Goal: Information Seeking & Learning: Learn about a topic

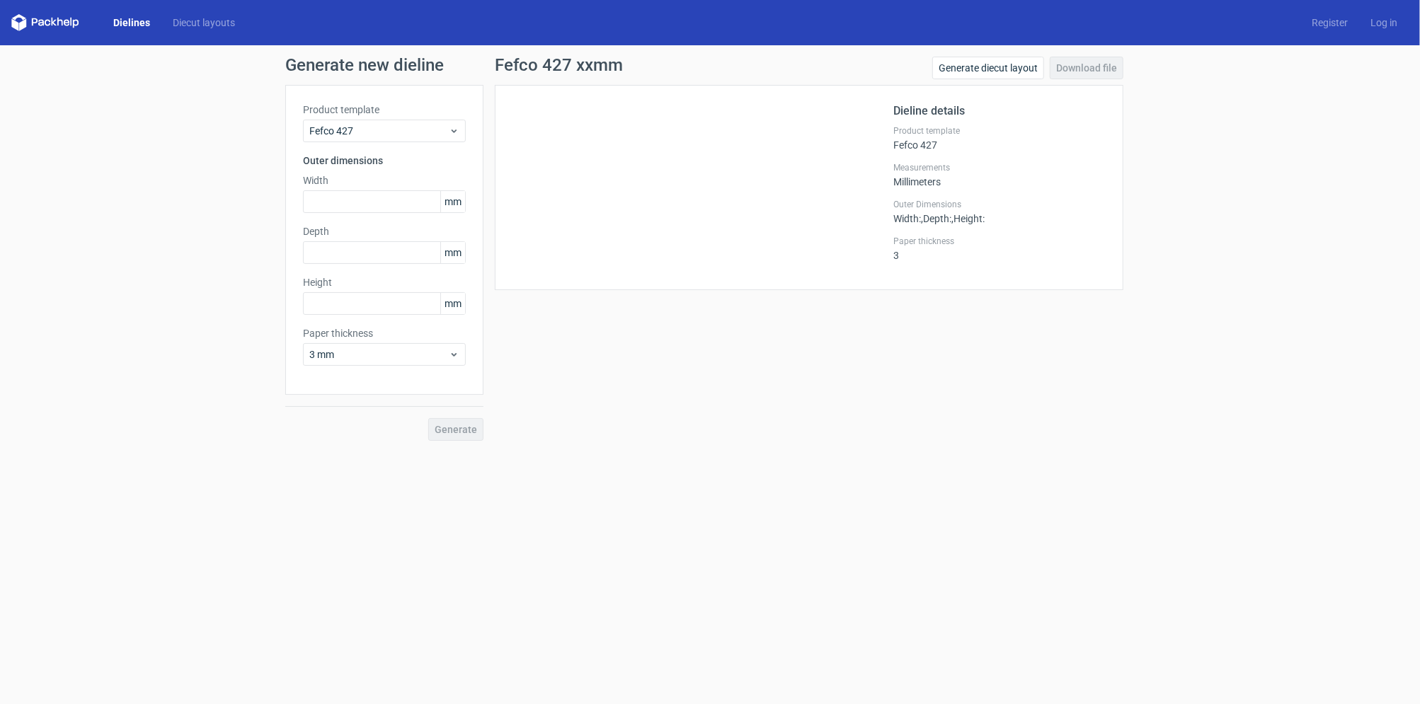
click at [457, 145] on div "Product template Fefco 427 Outer dimensions Width mm Depth mm Height mm Paper t…" at bounding box center [384, 240] width 198 height 310
click at [455, 130] on use at bounding box center [454, 132] width 5 height 4
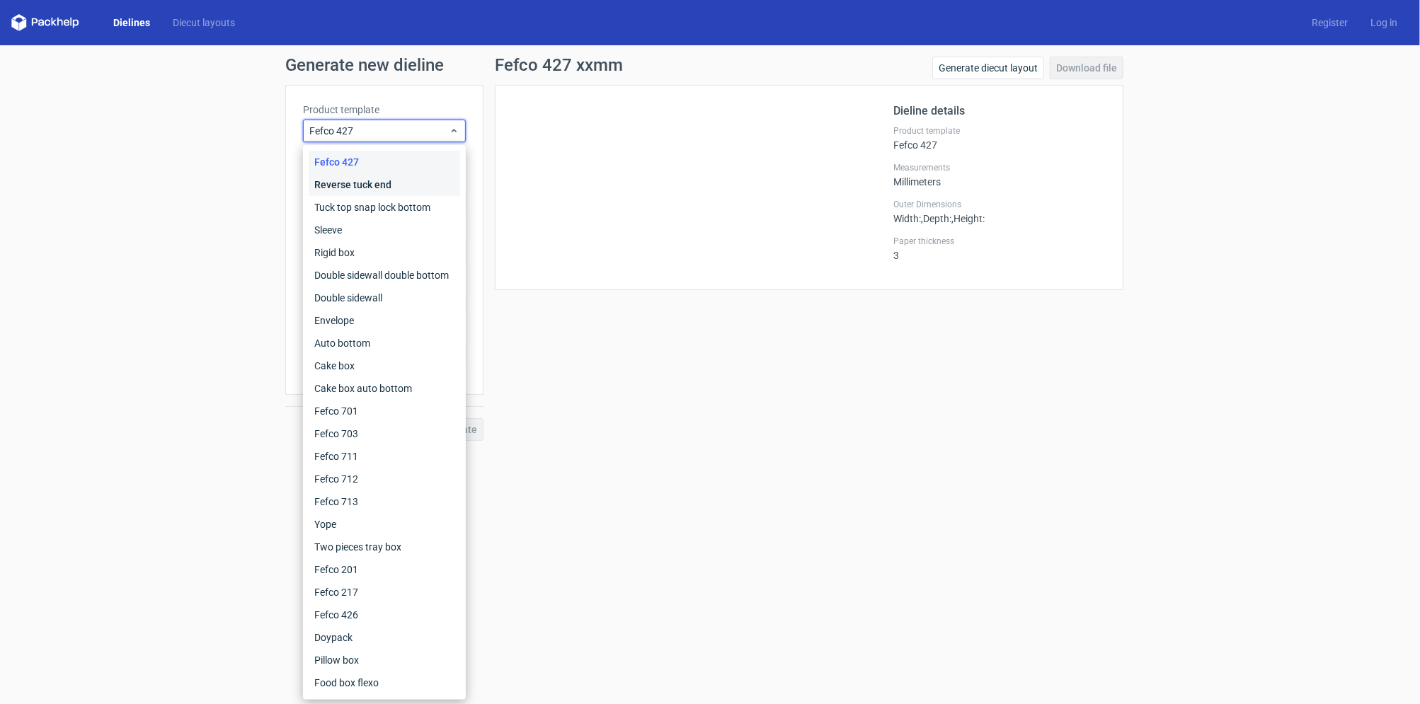
click at [418, 188] on div "Reverse tuck end" at bounding box center [385, 184] width 152 height 23
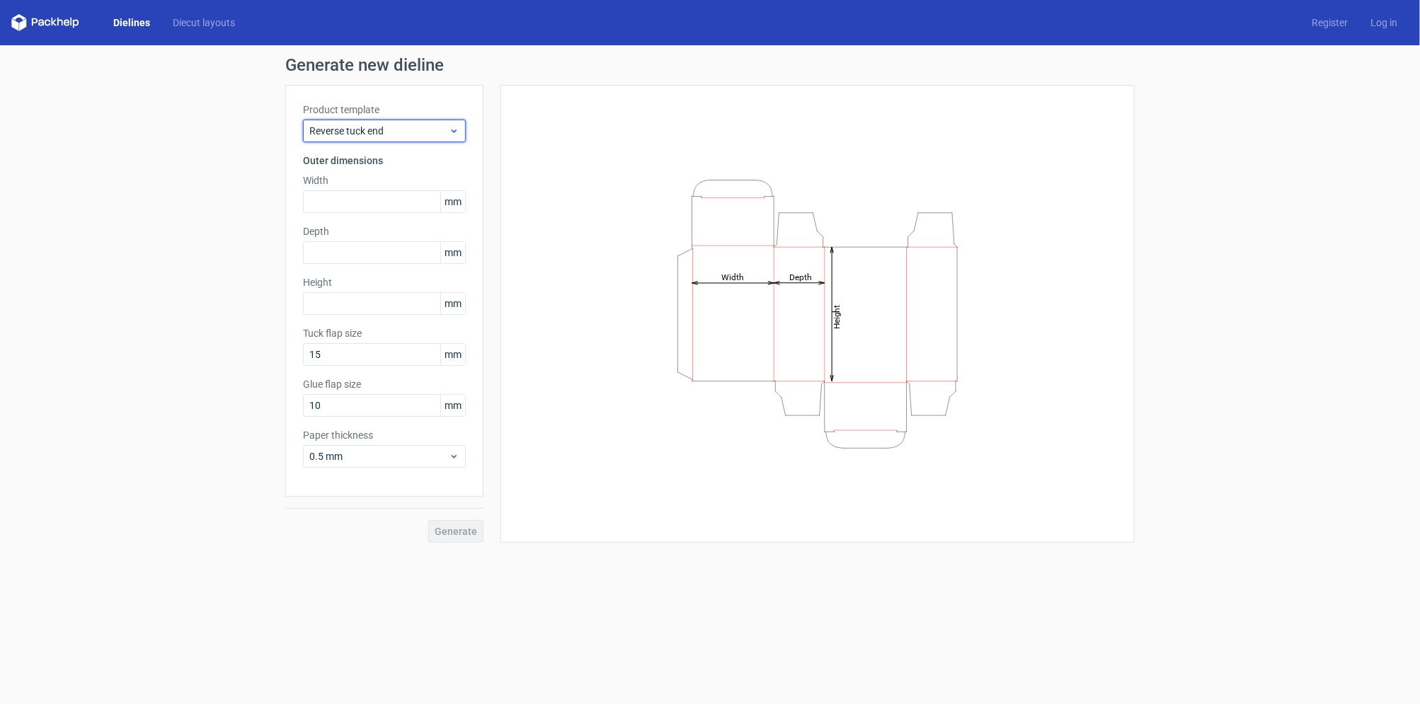
click at [426, 122] on div "Reverse tuck end" at bounding box center [384, 131] width 163 height 23
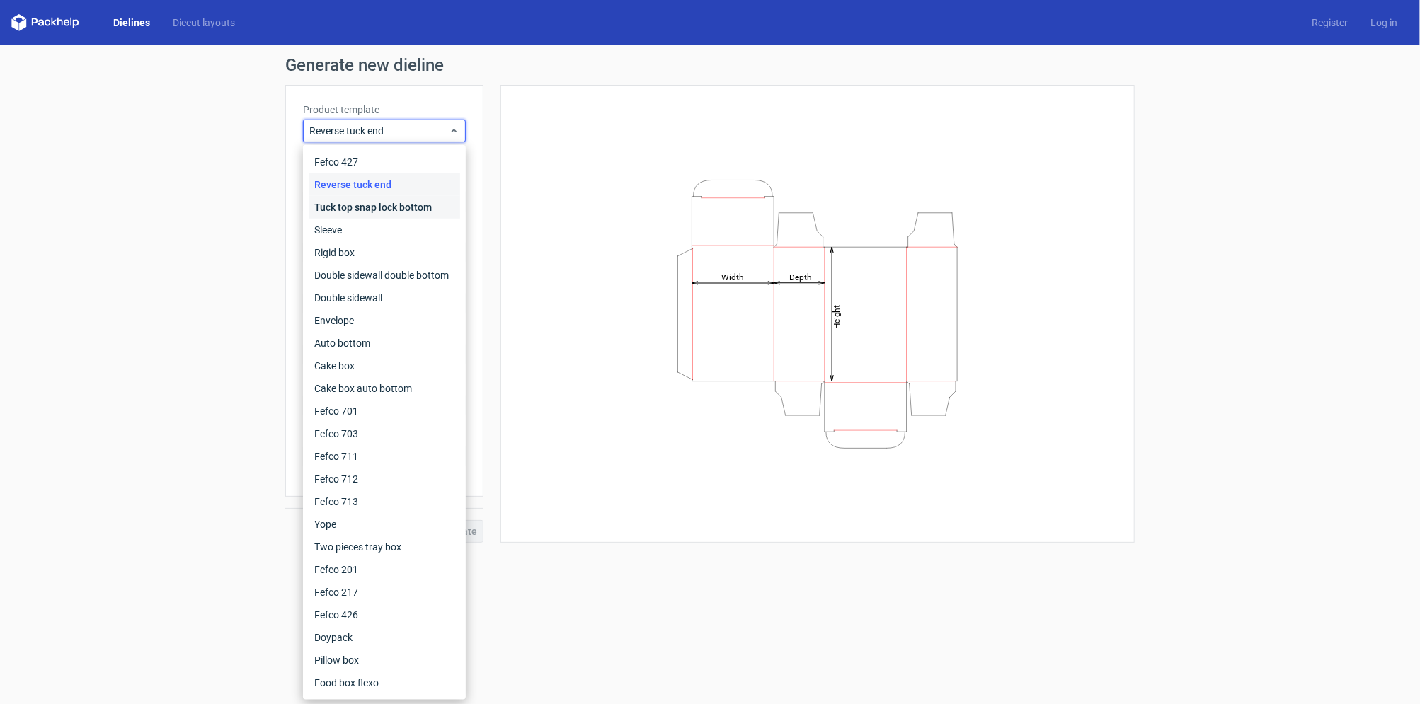
click at [426, 205] on div "Tuck top snap lock bottom" at bounding box center [385, 207] width 152 height 23
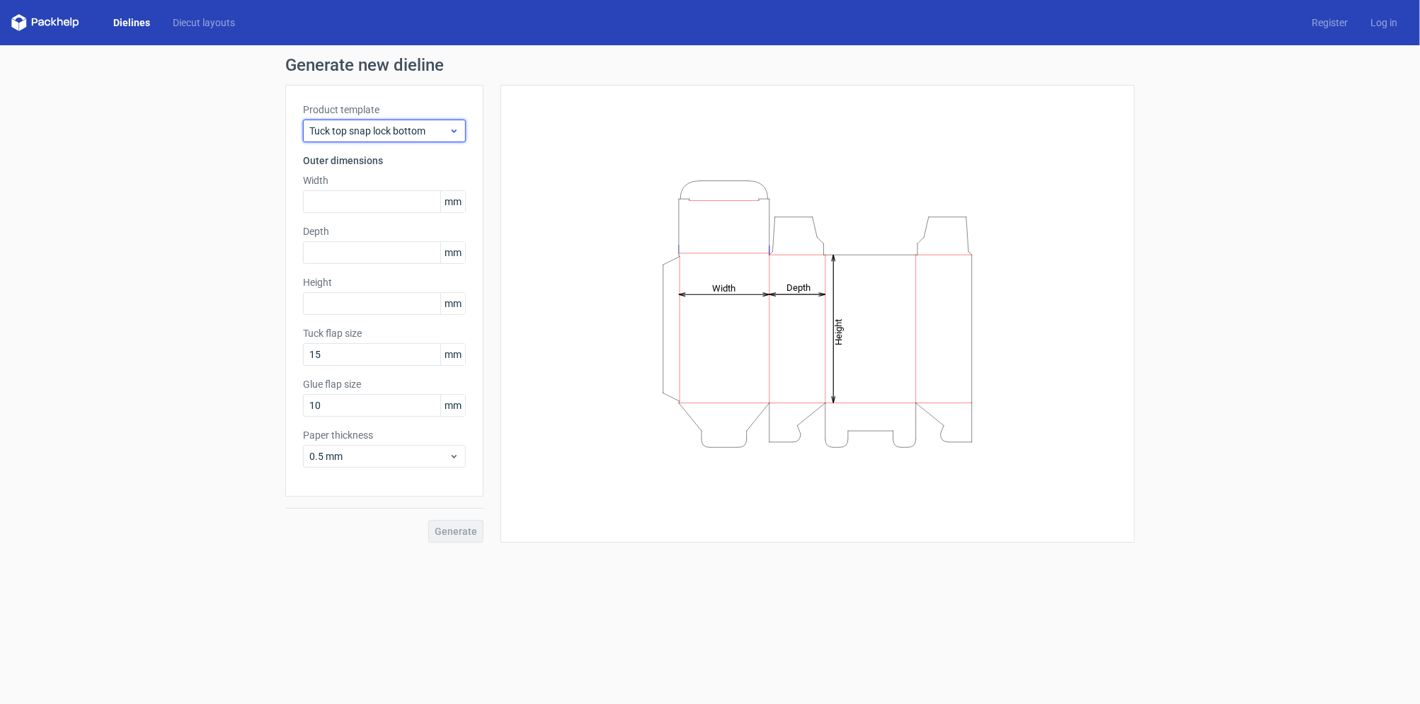
click at [438, 125] on span "Tuck top snap lock bottom" at bounding box center [378, 131] width 139 height 14
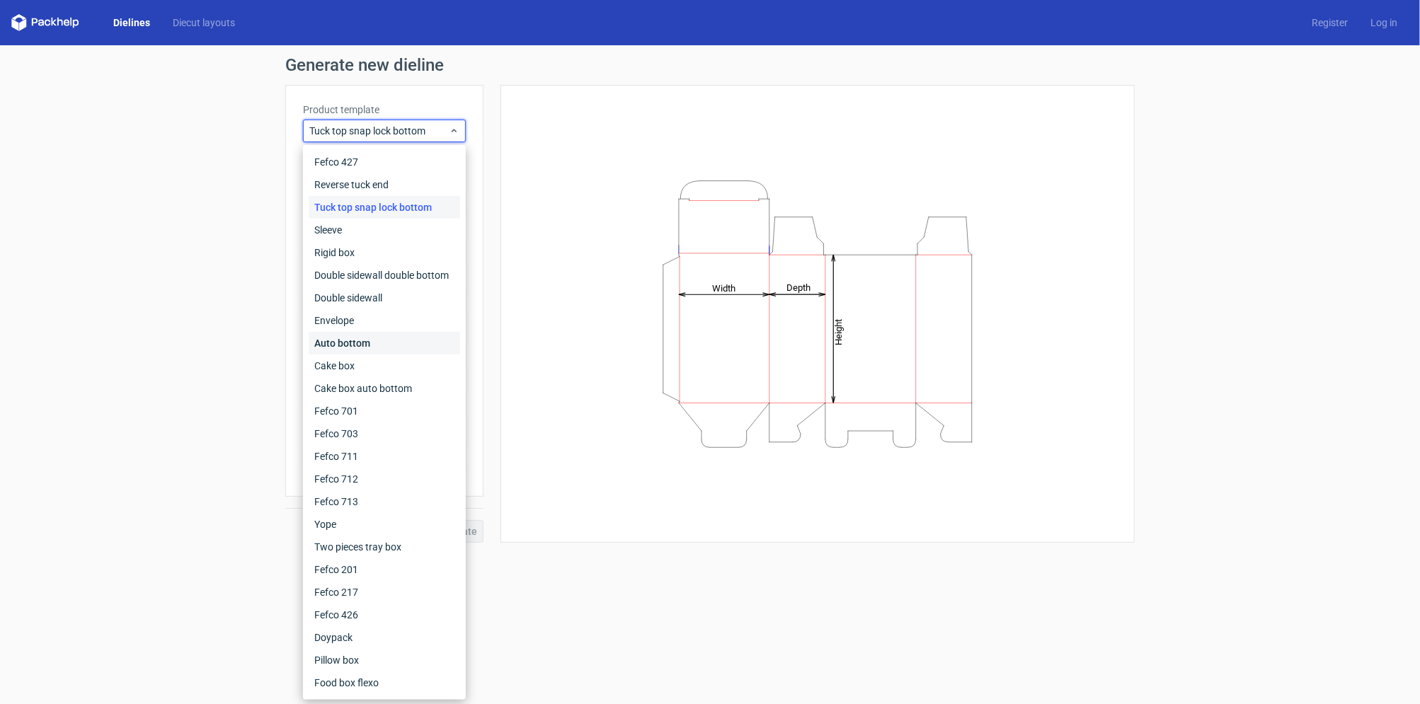
click at [402, 343] on div "Auto bottom" at bounding box center [385, 343] width 152 height 23
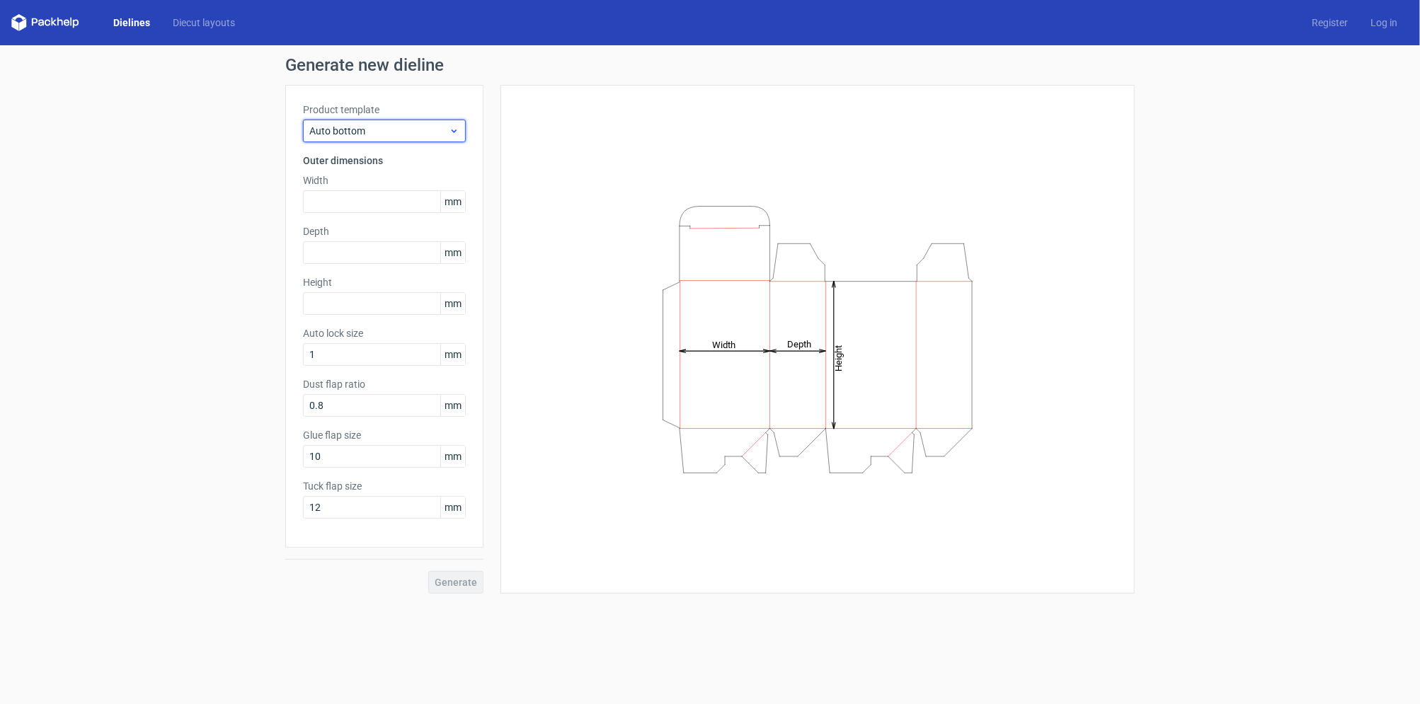
click at [421, 138] on div "Auto bottom" at bounding box center [384, 131] width 163 height 23
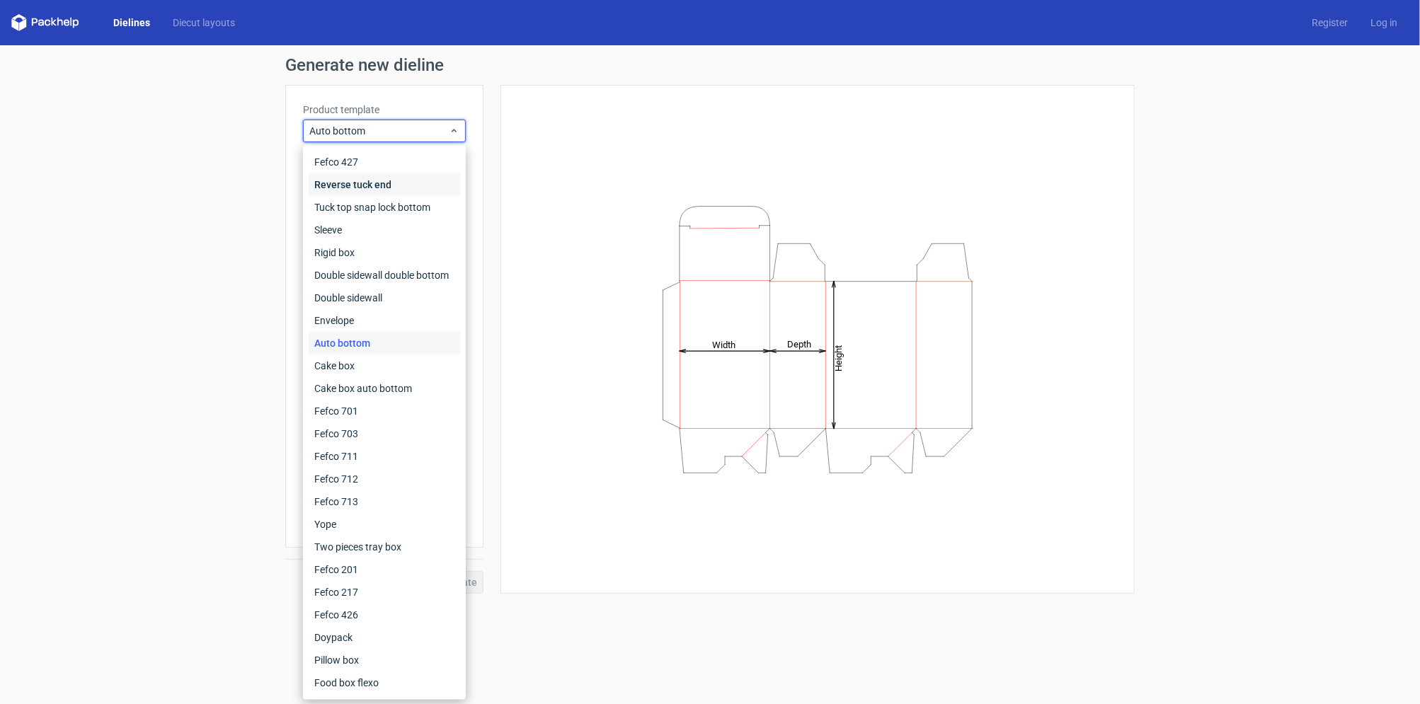
click at [401, 185] on div "Reverse tuck end" at bounding box center [385, 184] width 152 height 23
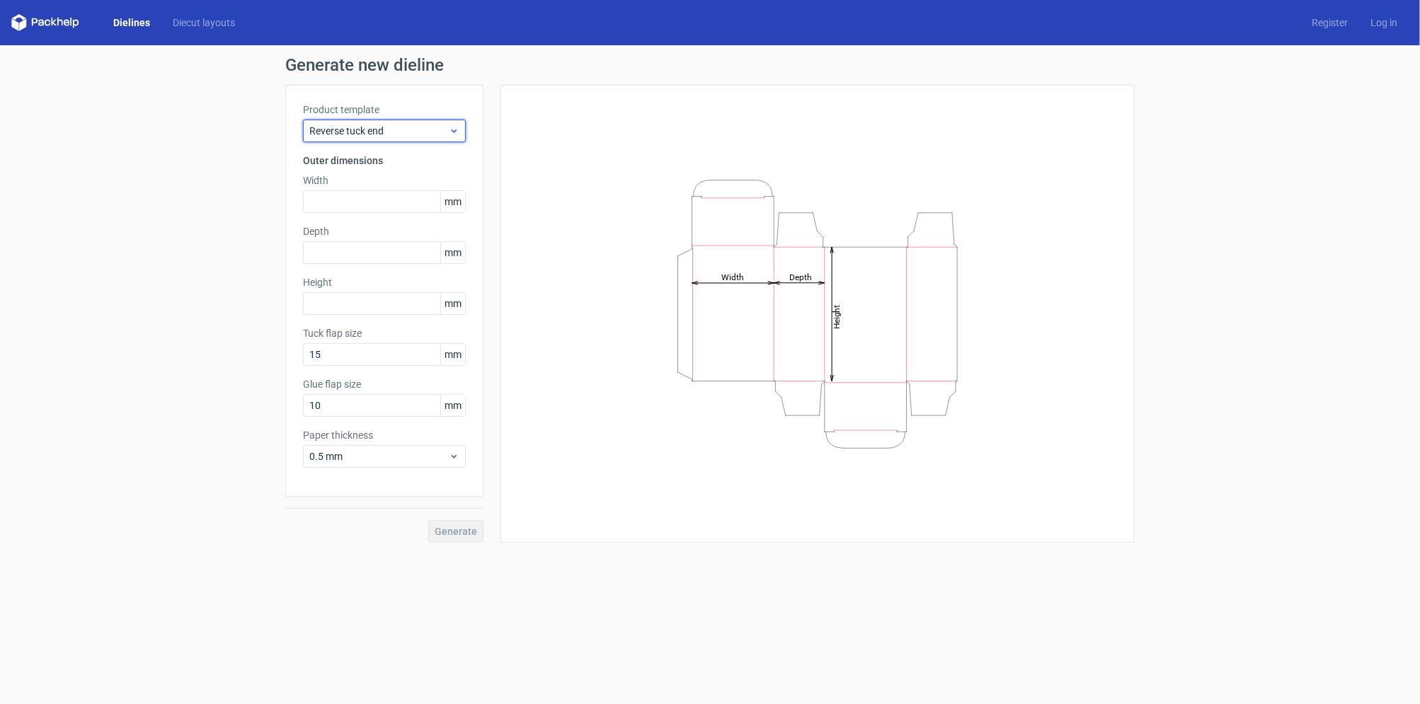
click at [415, 131] on span "Reverse tuck end" at bounding box center [378, 131] width 139 height 14
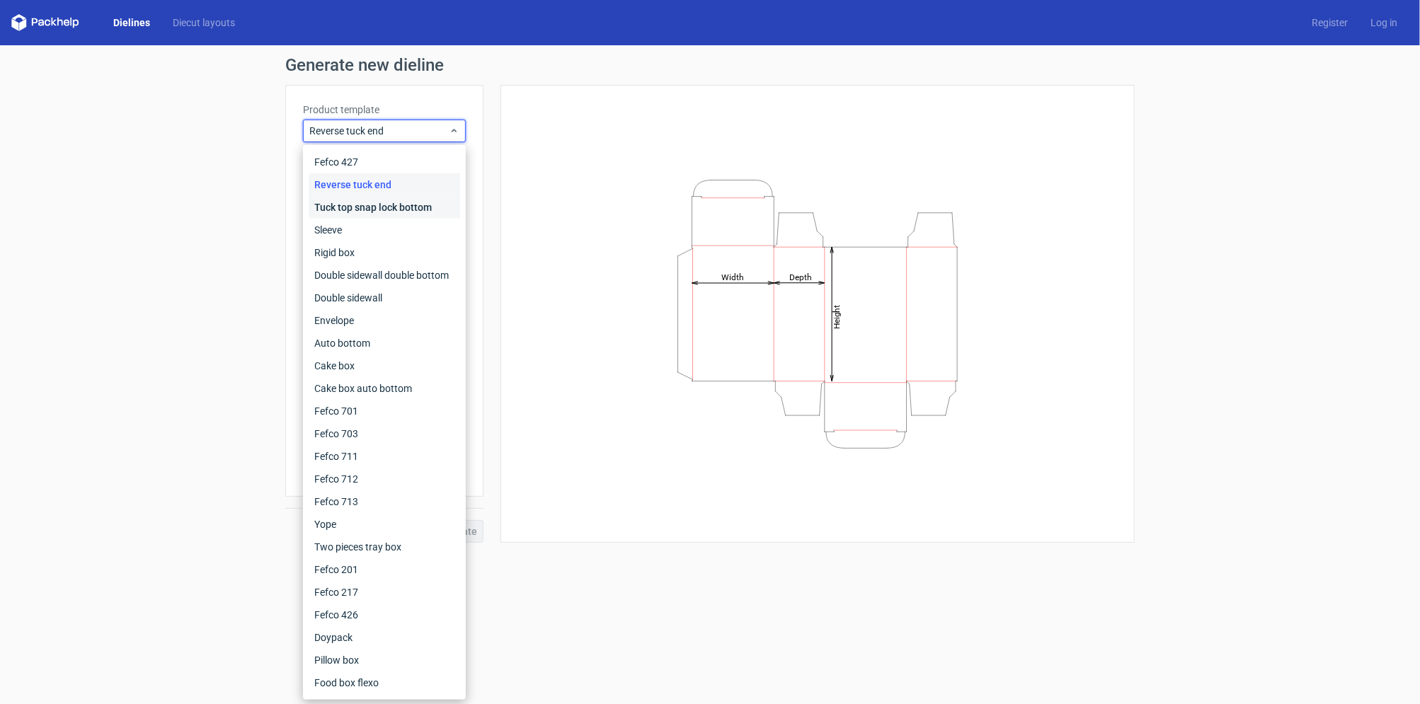
click at [416, 202] on div "Tuck top snap lock bottom" at bounding box center [385, 207] width 152 height 23
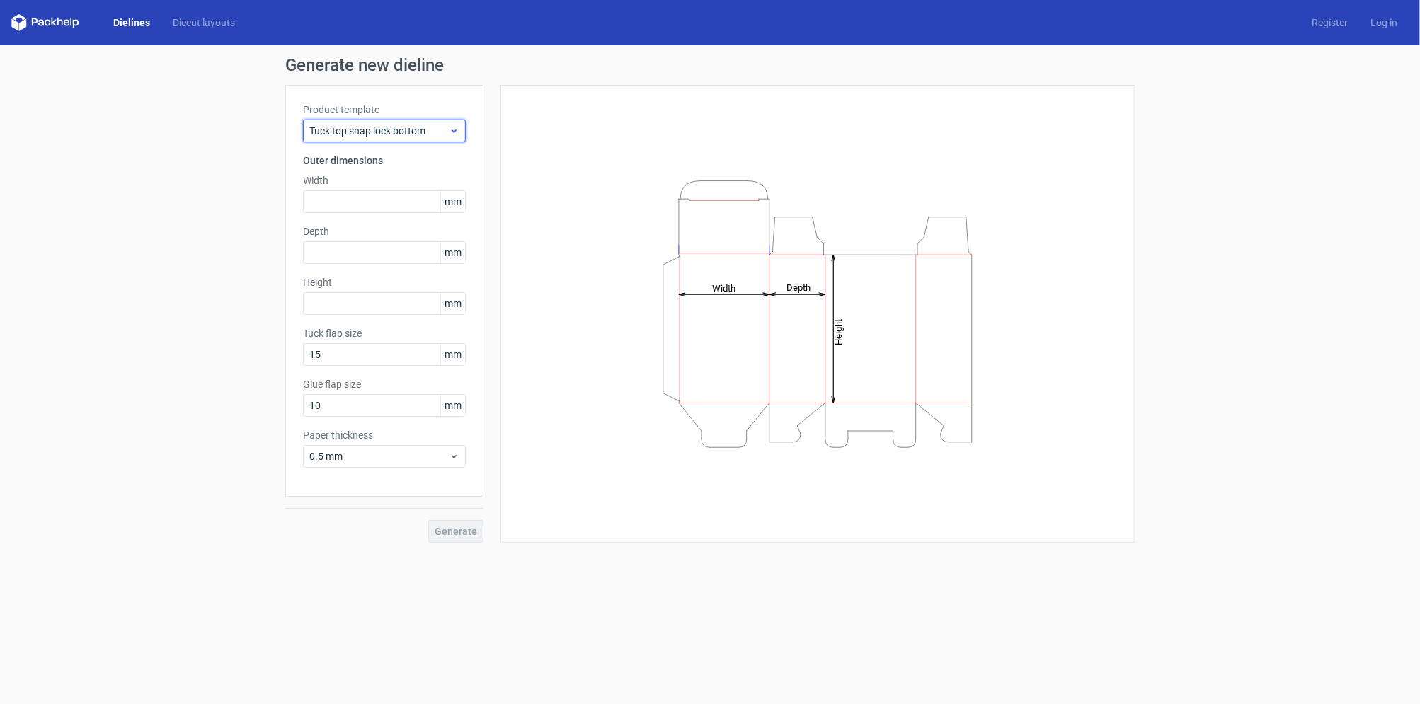
click at [404, 134] on span "Tuck top snap lock bottom" at bounding box center [378, 131] width 139 height 14
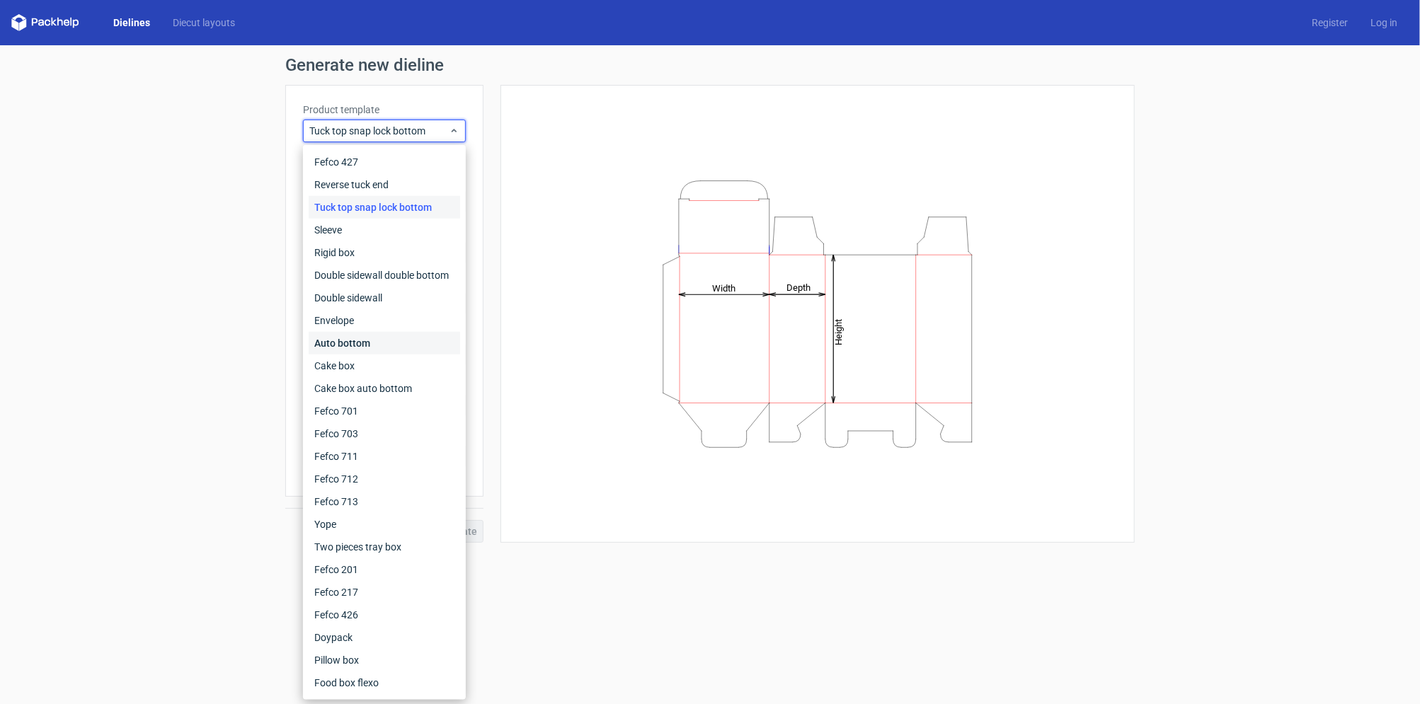
click at [412, 341] on div "Auto bottom" at bounding box center [385, 343] width 152 height 23
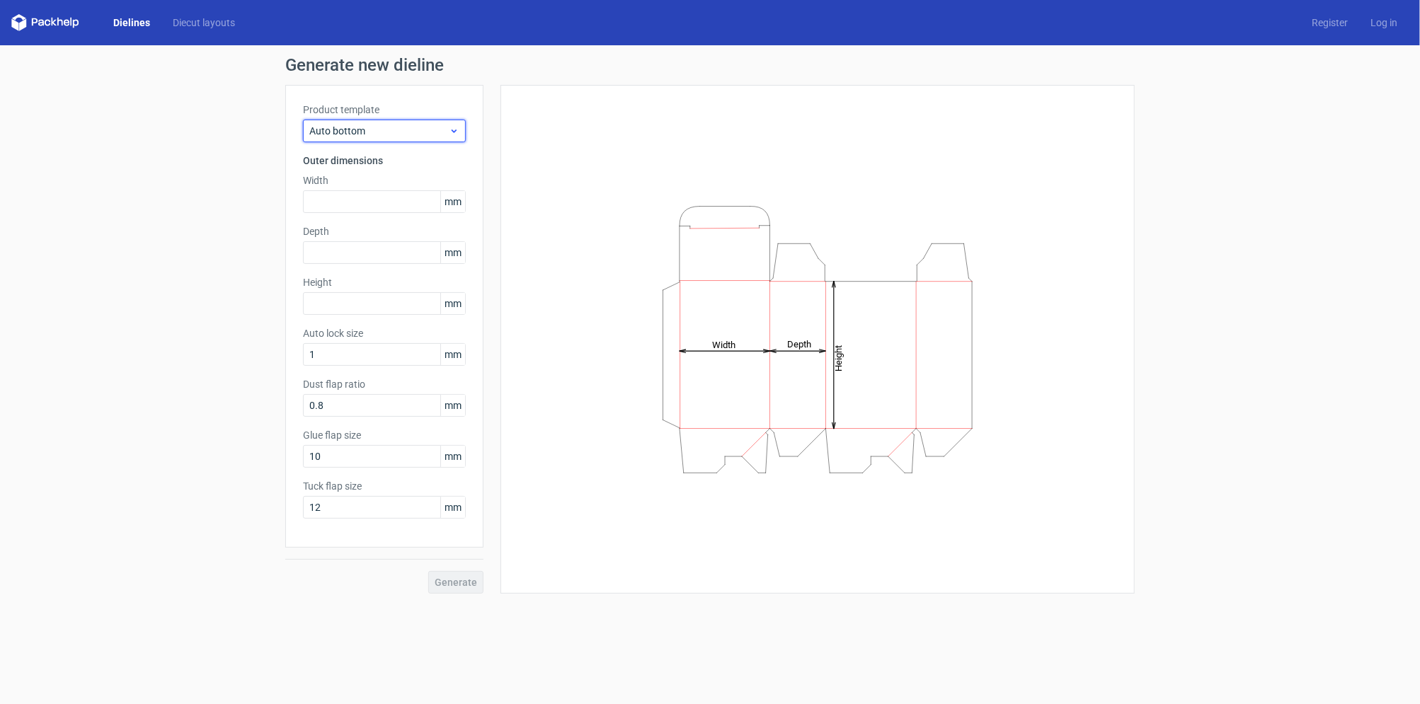
click at [414, 132] on span "Auto bottom" at bounding box center [378, 131] width 139 height 14
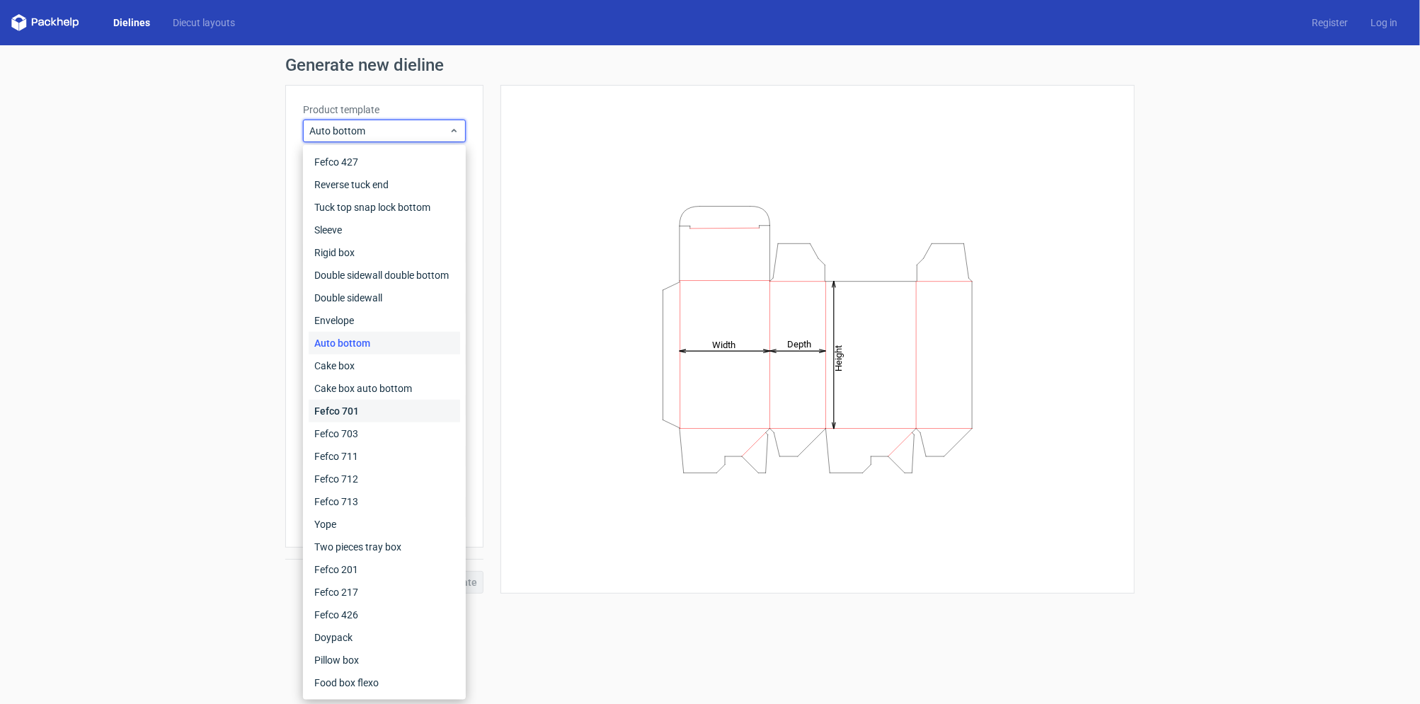
click at [395, 404] on div "Fefco 701" at bounding box center [385, 411] width 152 height 23
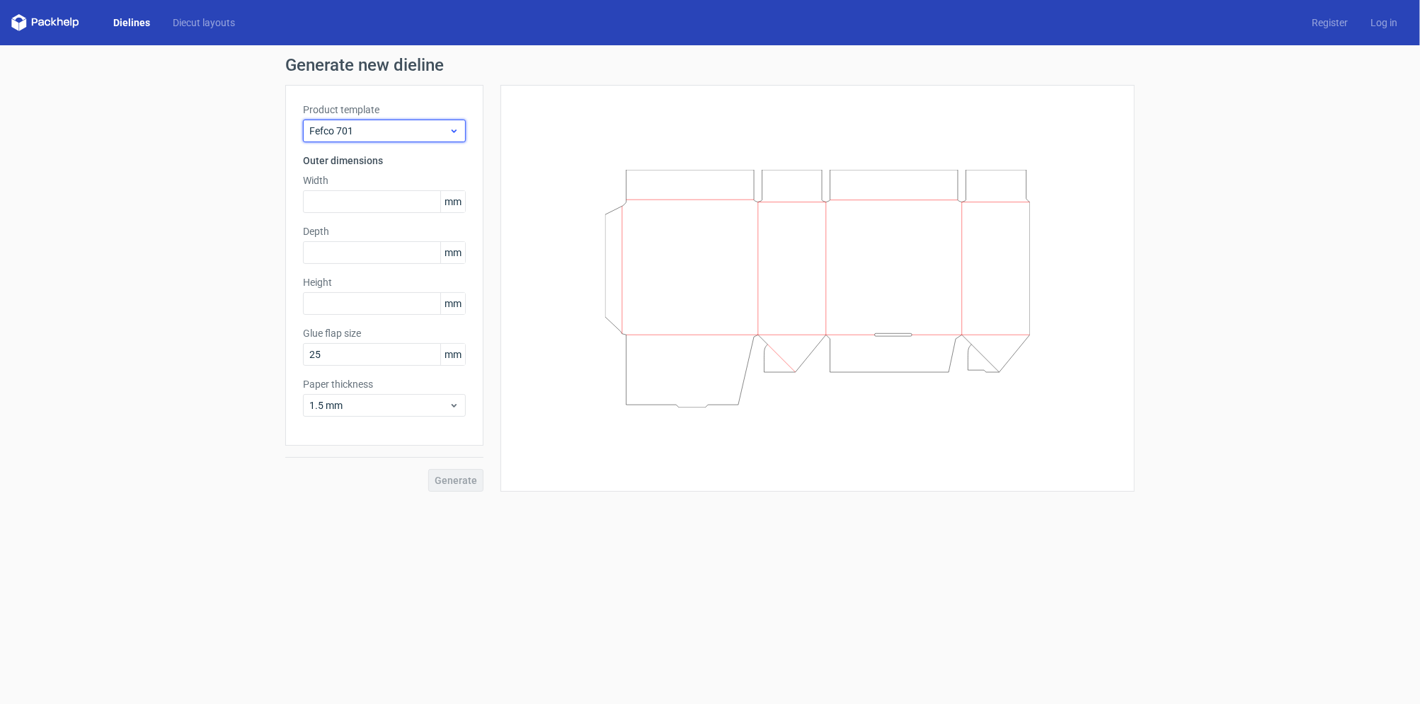
click at [406, 136] on span "Fefco 701" at bounding box center [378, 131] width 139 height 14
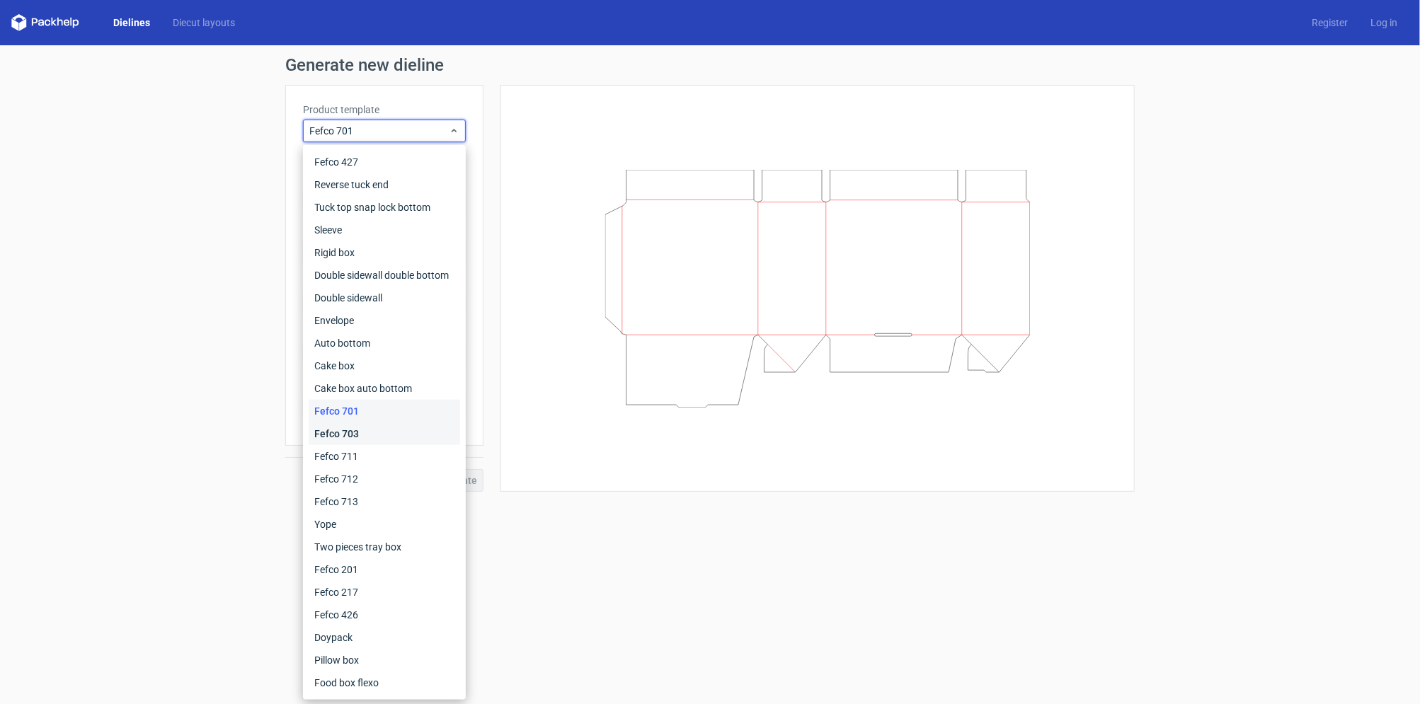
click at [353, 434] on div "Fefco 703" at bounding box center [385, 434] width 152 height 23
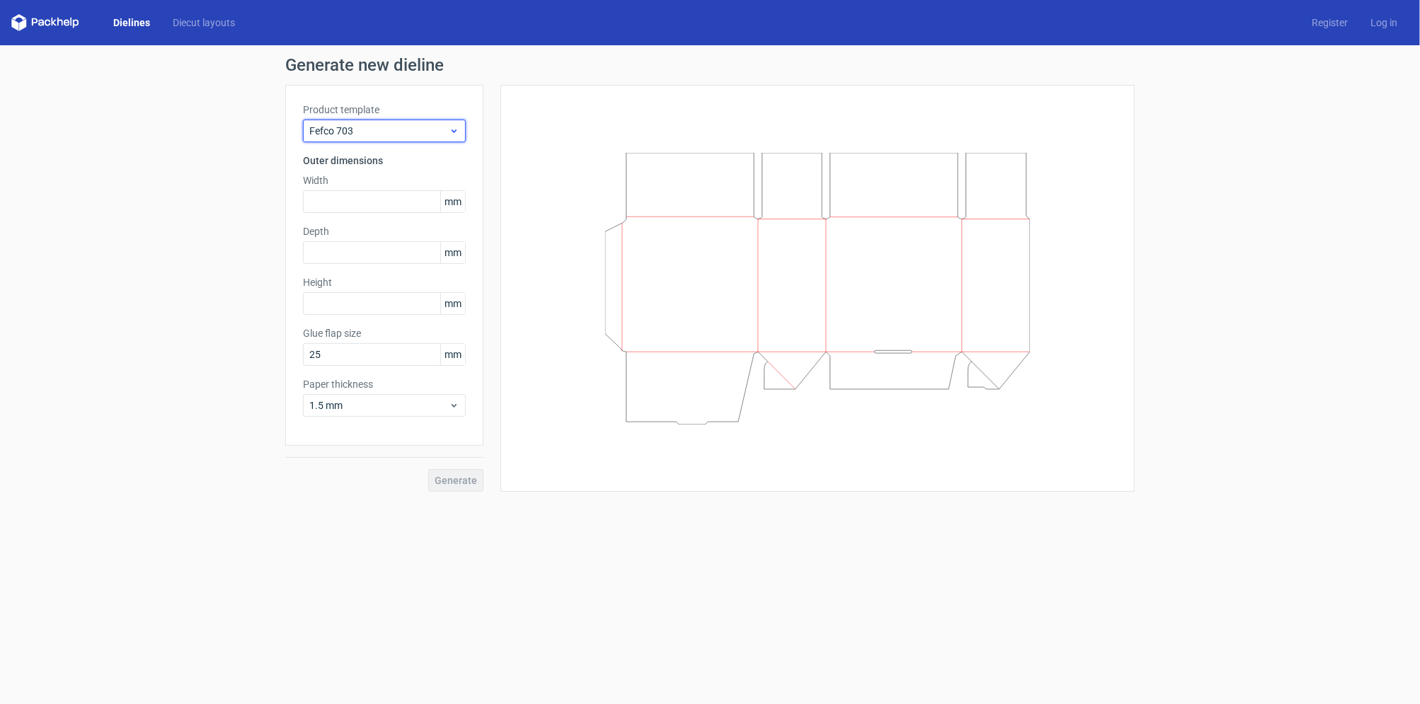
click at [424, 128] on span "Fefco 703" at bounding box center [378, 131] width 139 height 14
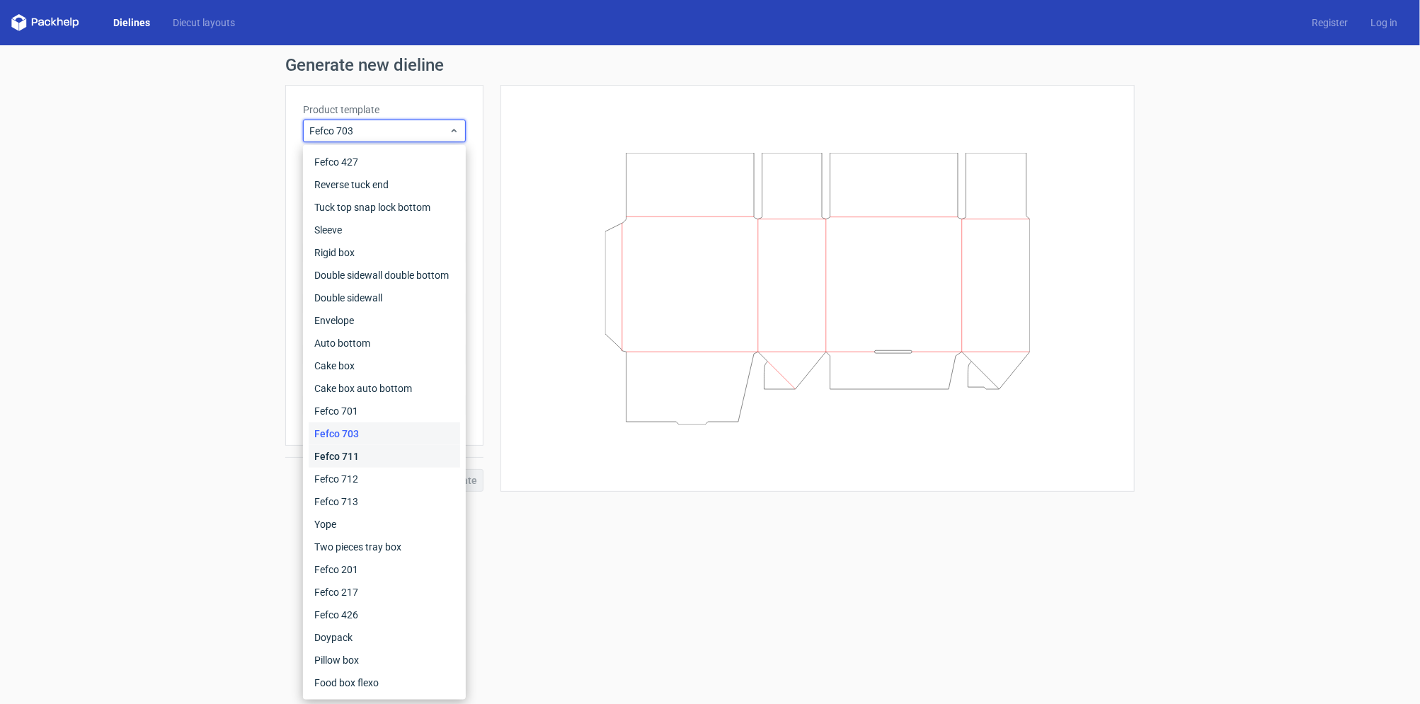
click at [382, 456] on div "Fefco 711" at bounding box center [385, 456] width 152 height 23
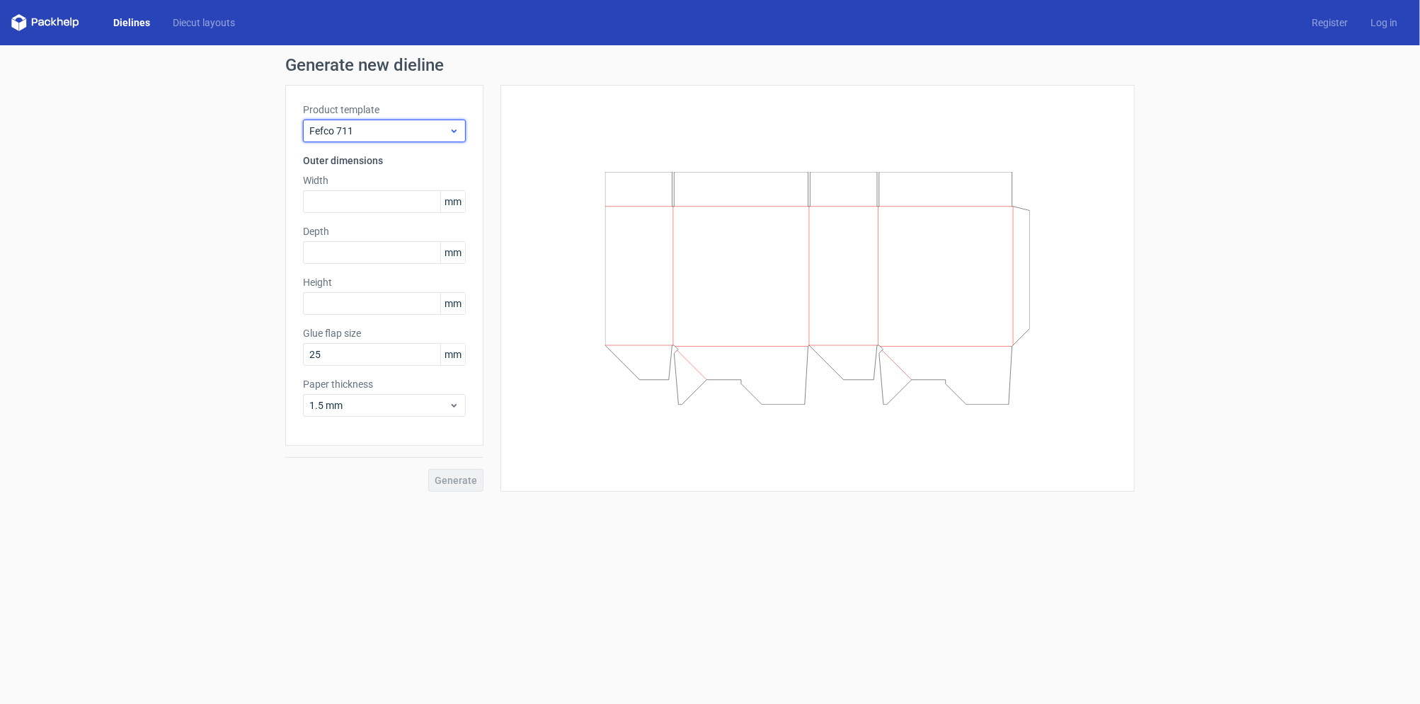
click at [433, 122] on div "Fefco 711" at bounding box center [384, 131] width 163 height 23
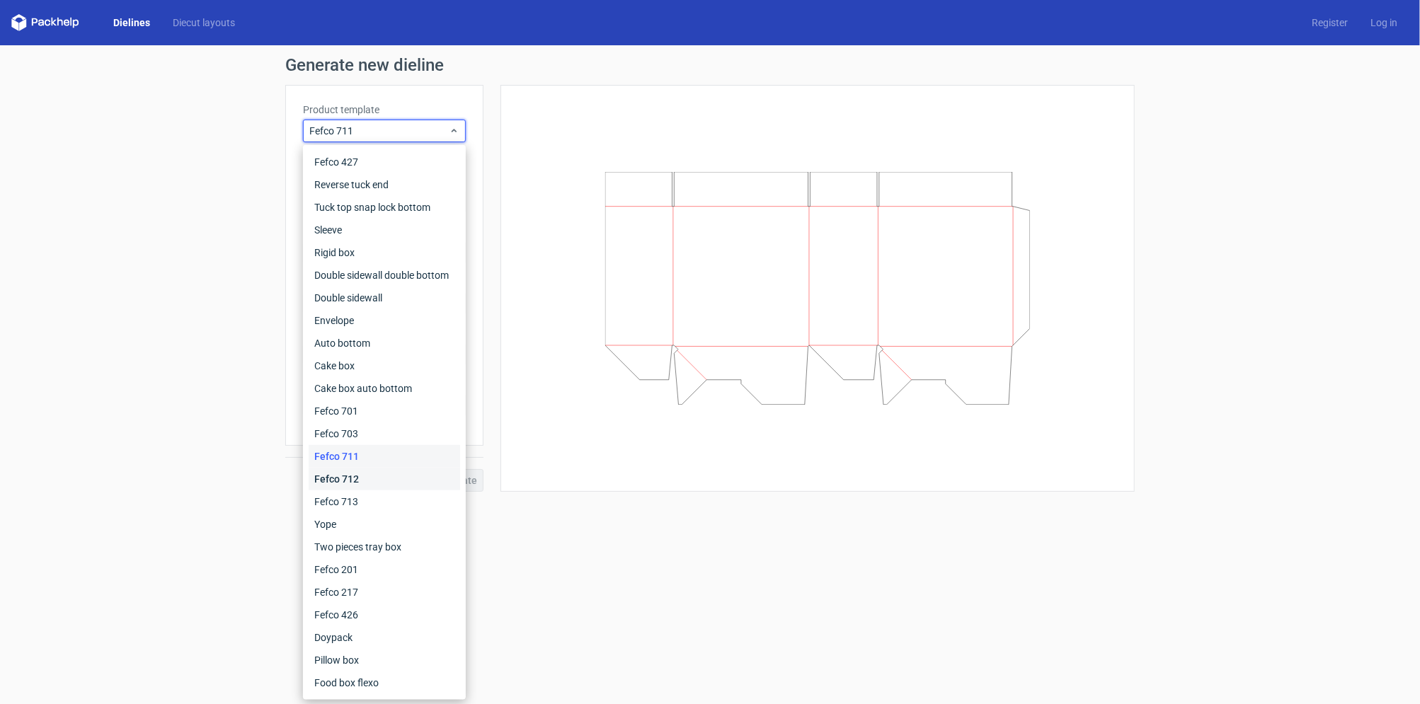
drag, startPoint x: 397, startPoint y: 476, endPoint x: 424, endPoint y: 316, distance: 163.0
click at [396, 476] on div "Fefco 712" at bounding box center [385, 479] width 152 height 23
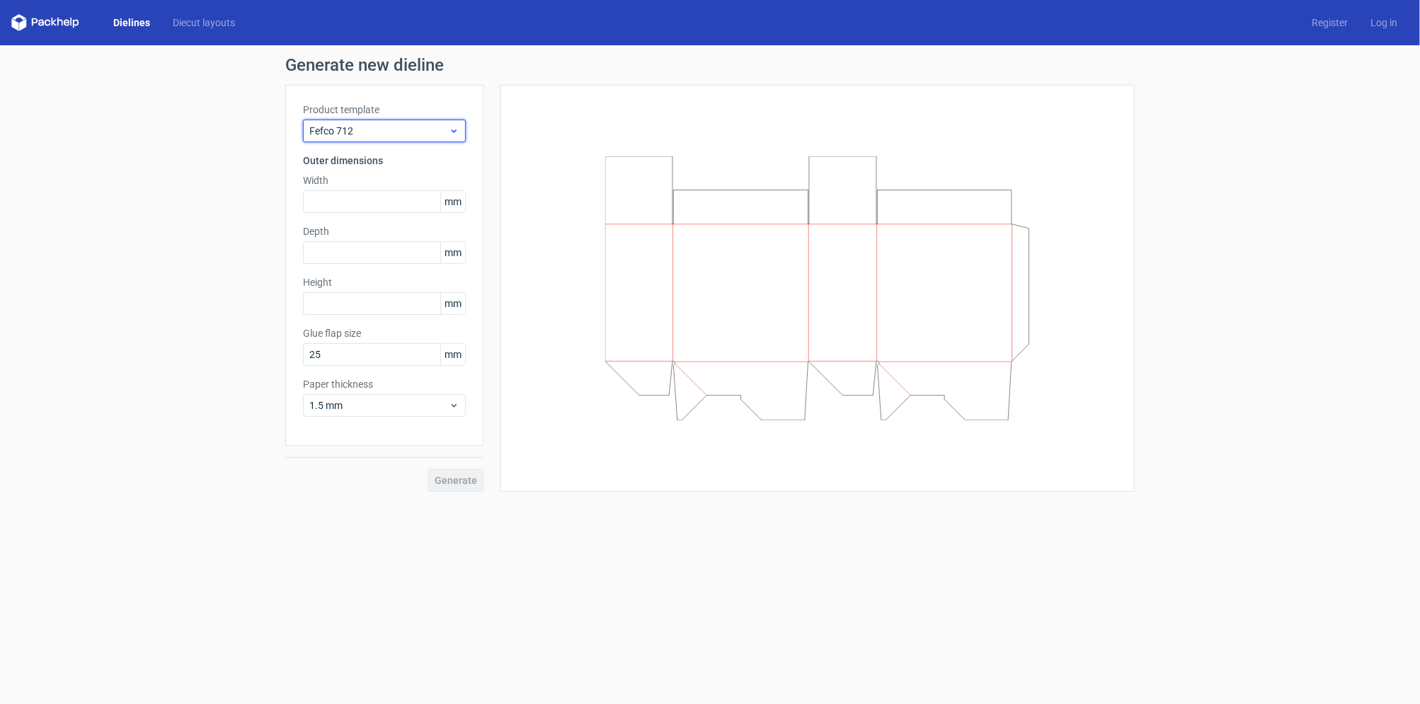
click at [438, 132] on span "Fefco 712" at bounding box center [378, 131] width 139 height 14
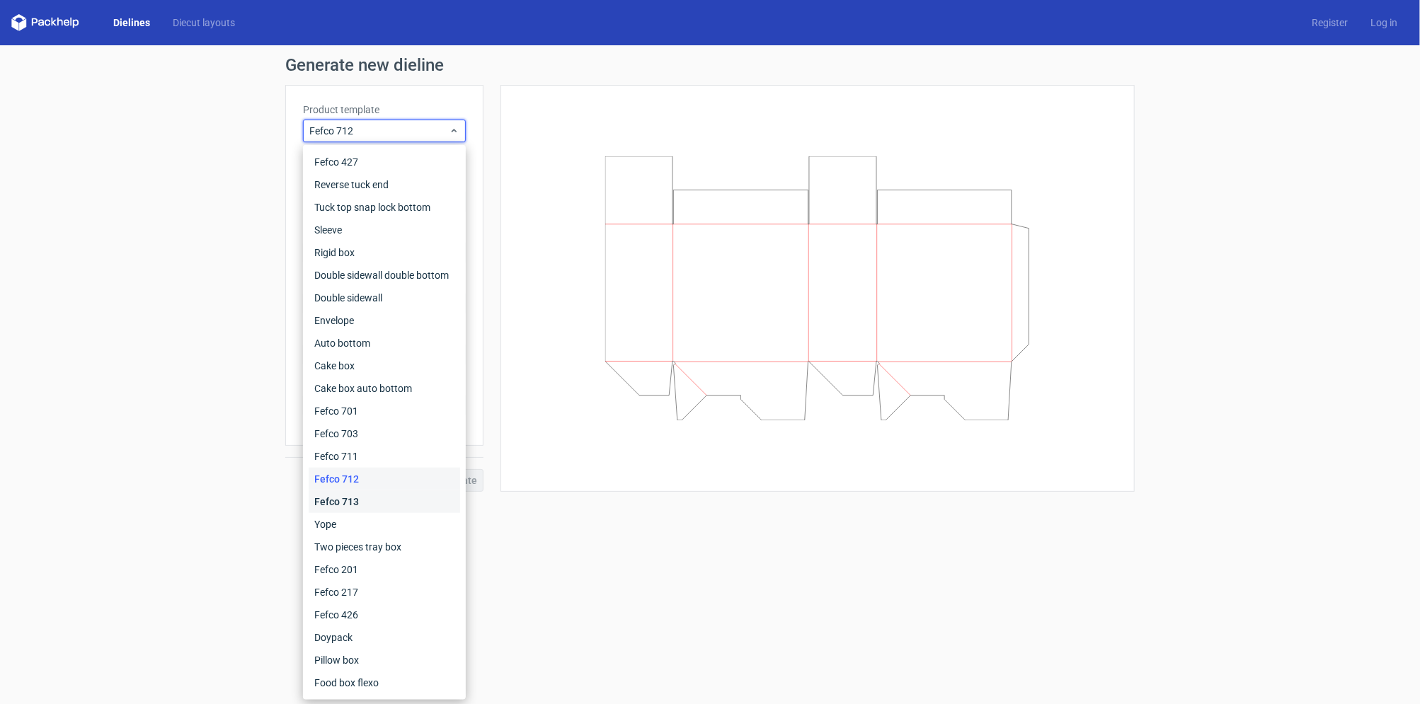
click at [378, 502] on div "Fefco 713" at bounding box center [385, 502] width 152 height 23
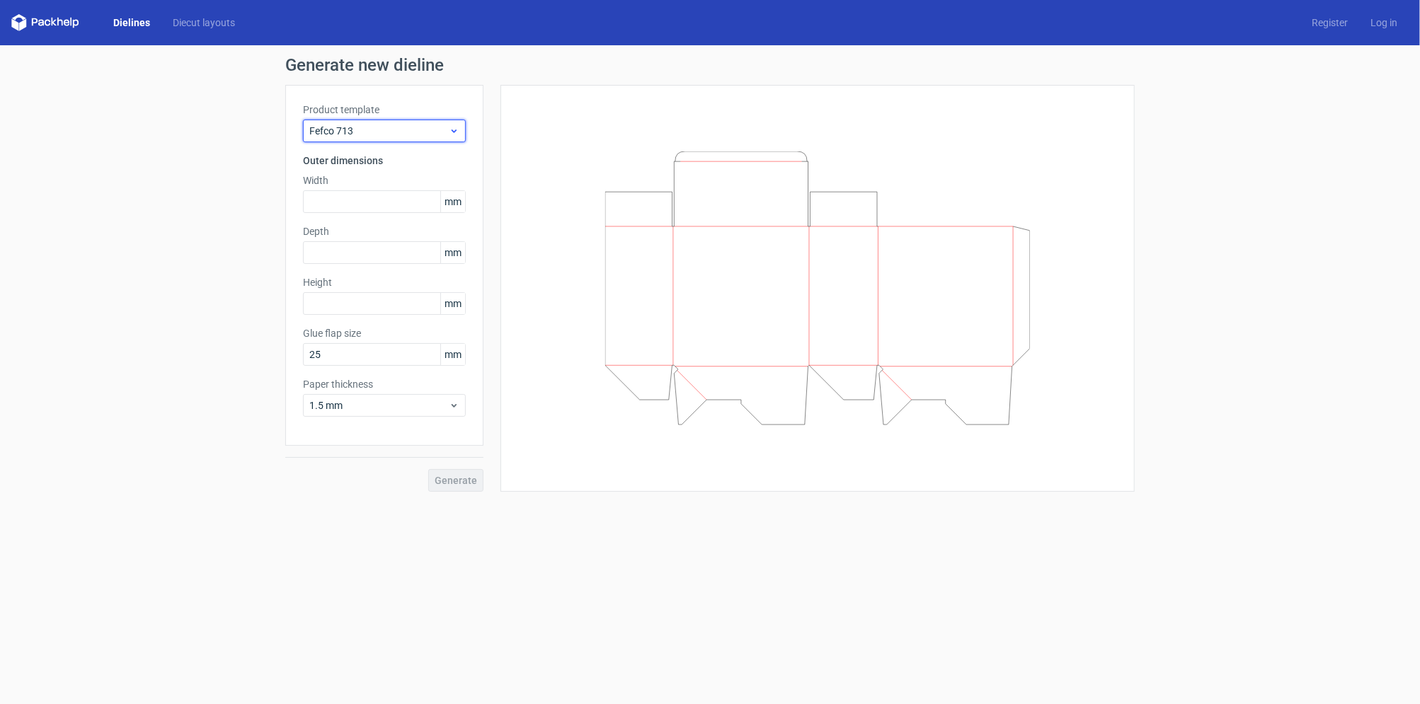
click at [433, 130] on span "Fefco 713" at bounding box center [378, 131] width 139 height 14
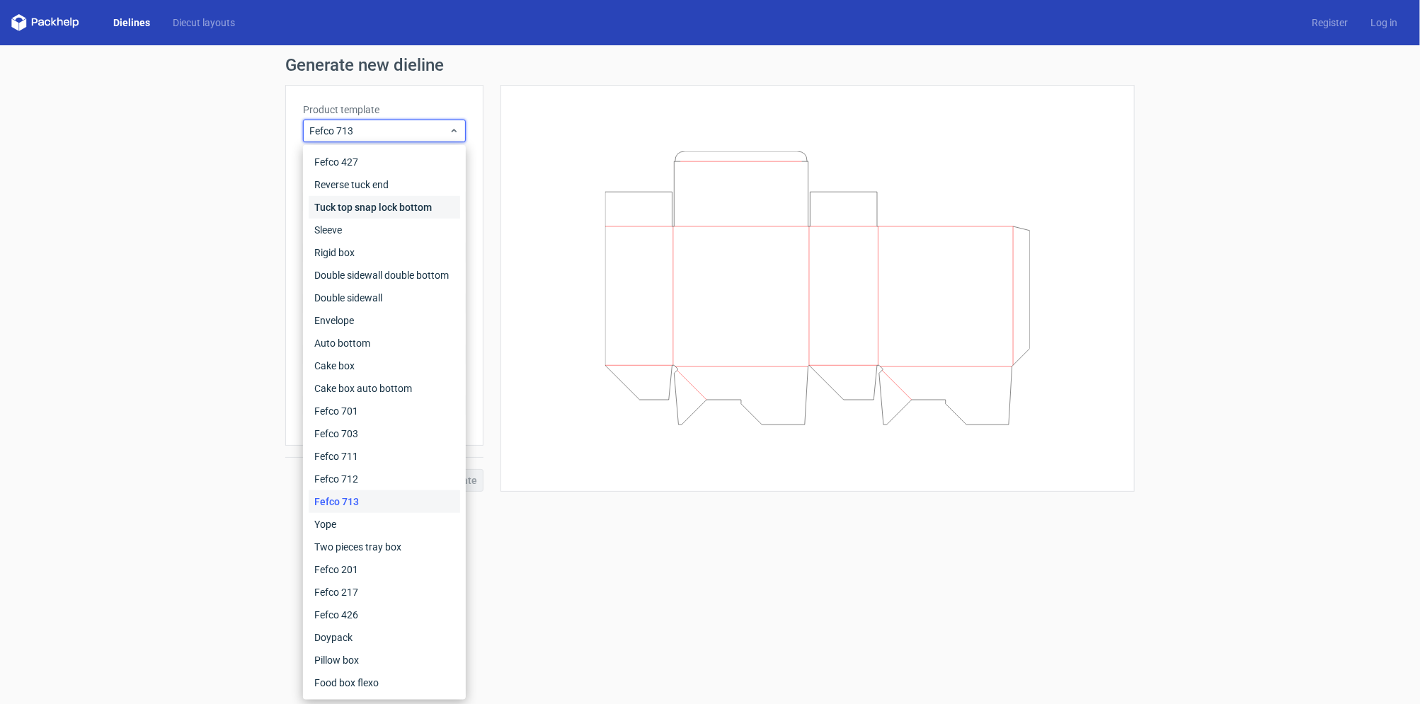
click at [418, 208] on div "Tuck top snap lock bottom" at bounding box center [385, 207] width 152 height 23
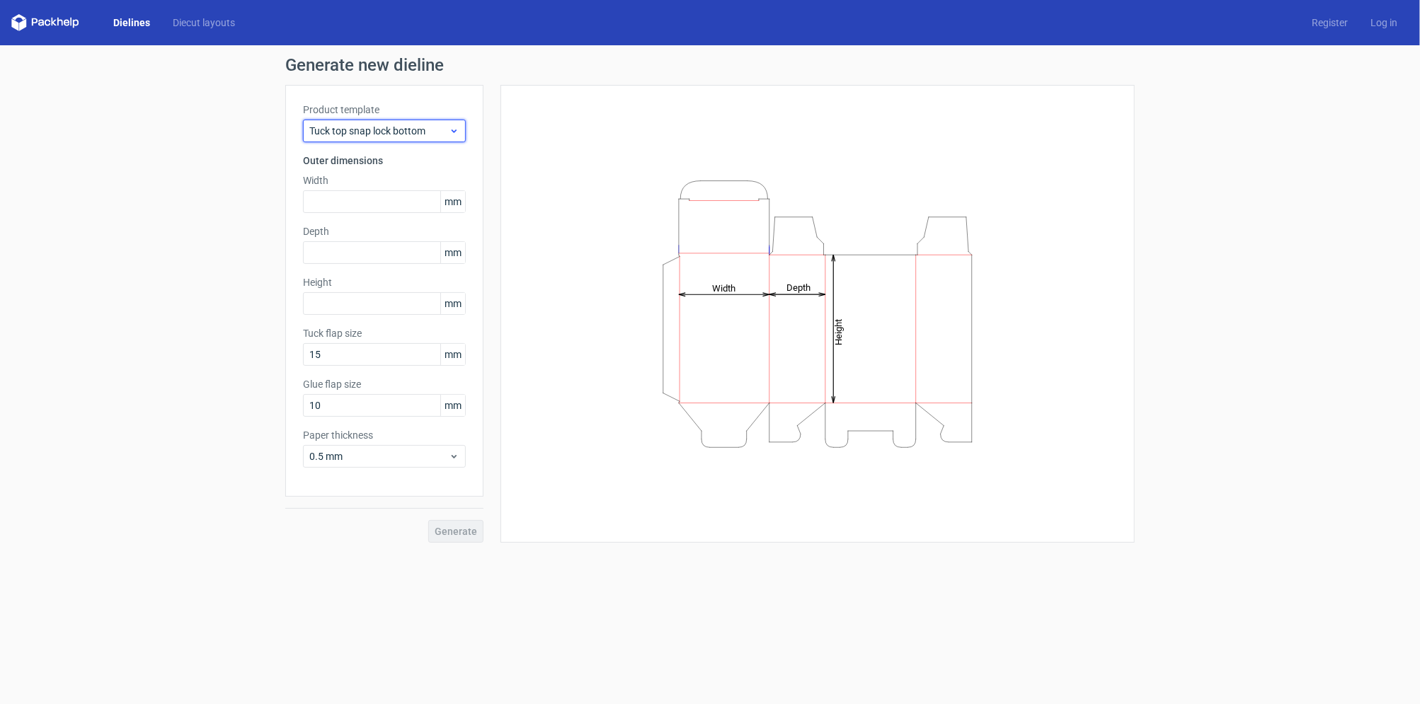
click at [424, 121] on div "Tuck top snap lock bottom" at bounding box center [384, 131] width 163 height 23
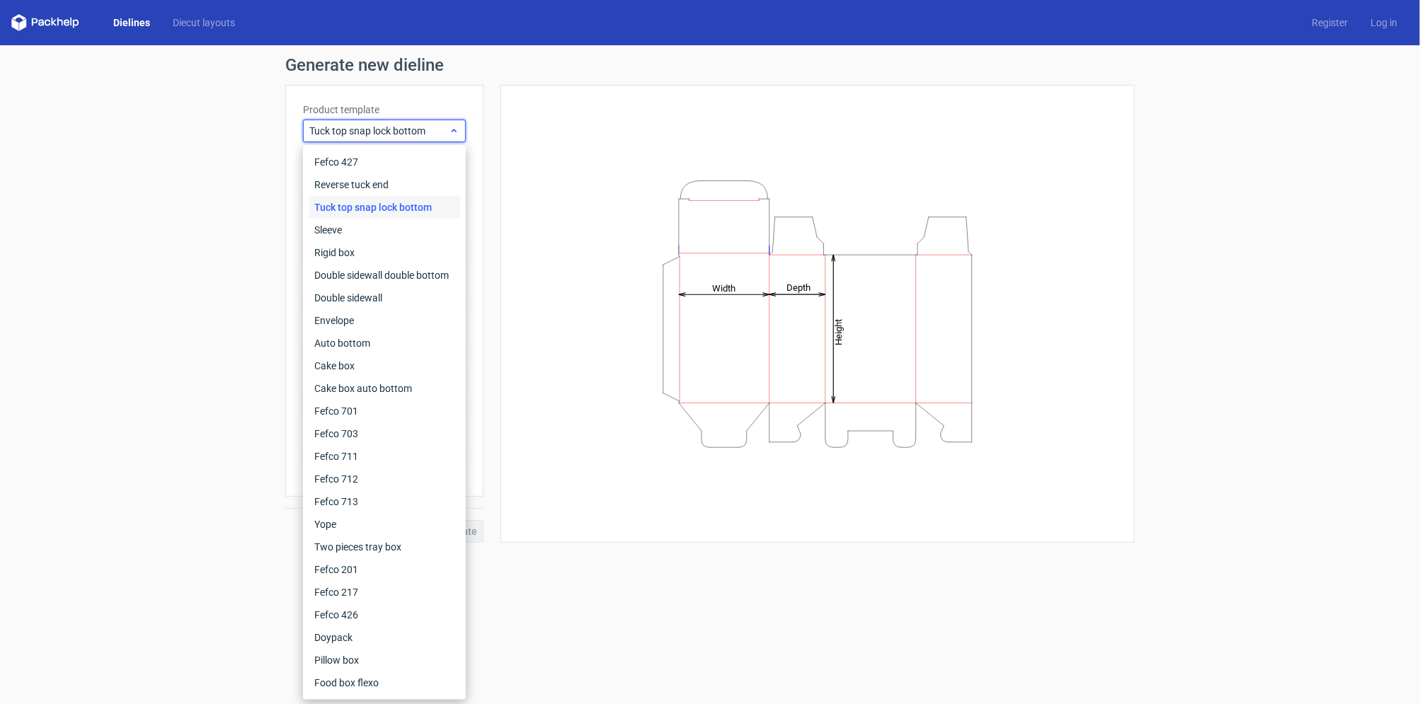
click at [423, 127] on span "Tuck top snap lock bottom" at bounding box center [378, 131] width 139 height 14
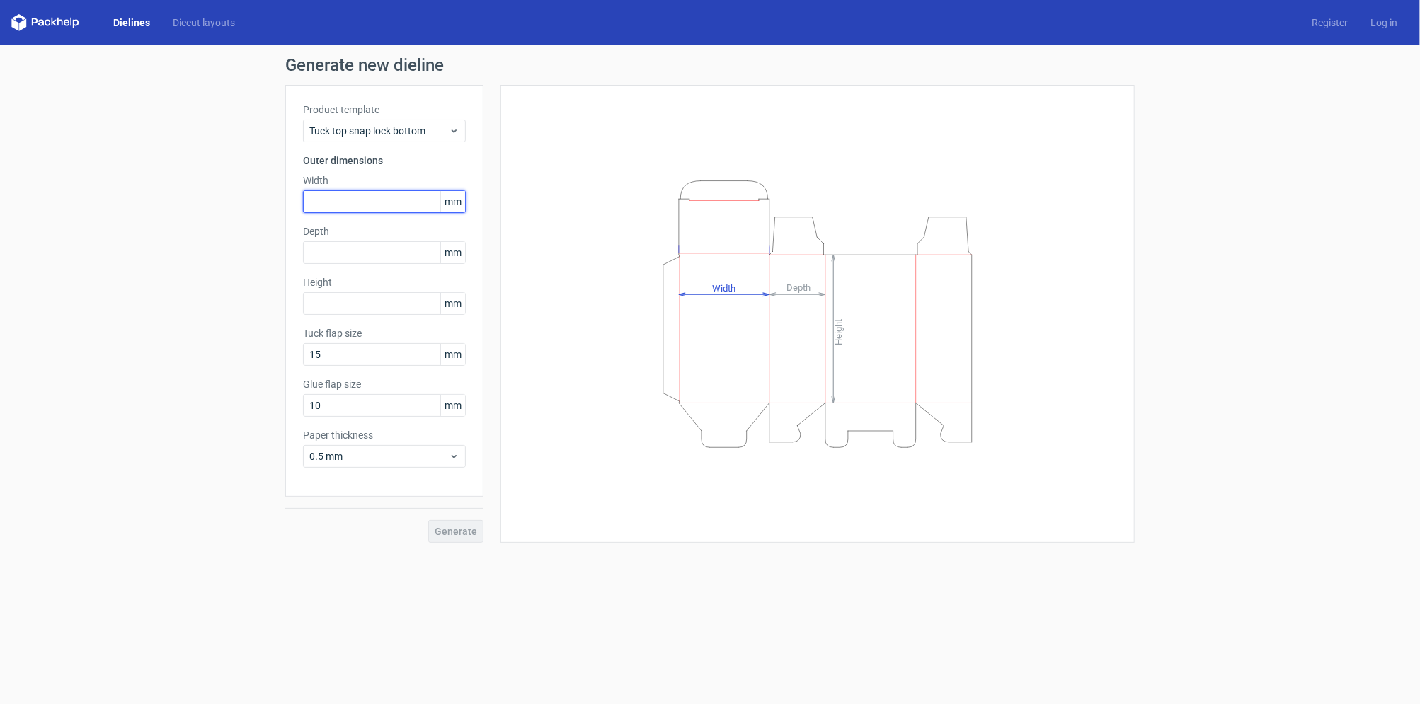
click at [384, 197] on input "text" at bounding box center [384, 201] width 163 height 23
